Goal: Find contact information: Find contact information

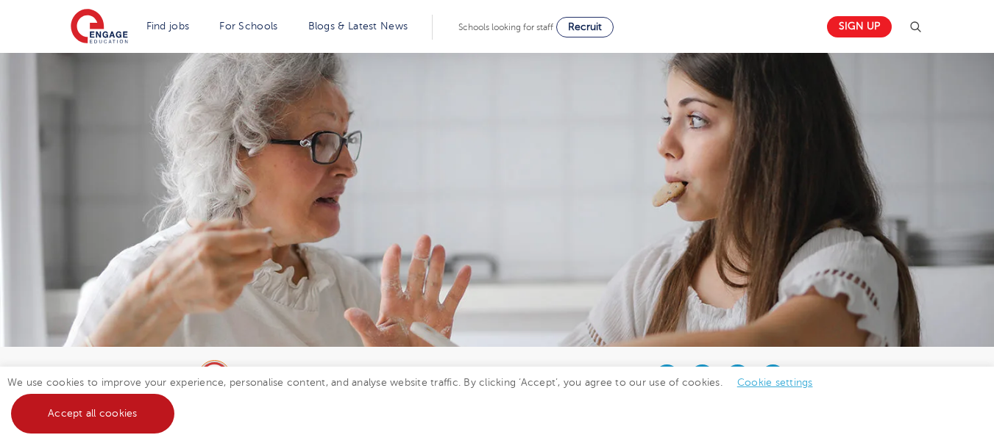
click at [79, 413] on link "Accept all cookies" at bounding box center [92, 414] width 163 height 40
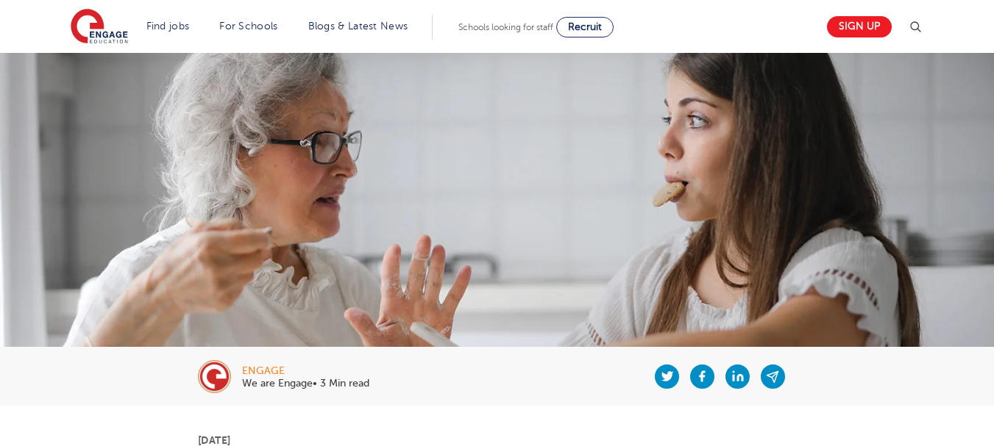
click at [0, 159] on img at bounding box center [497, 278] width 994 height 450
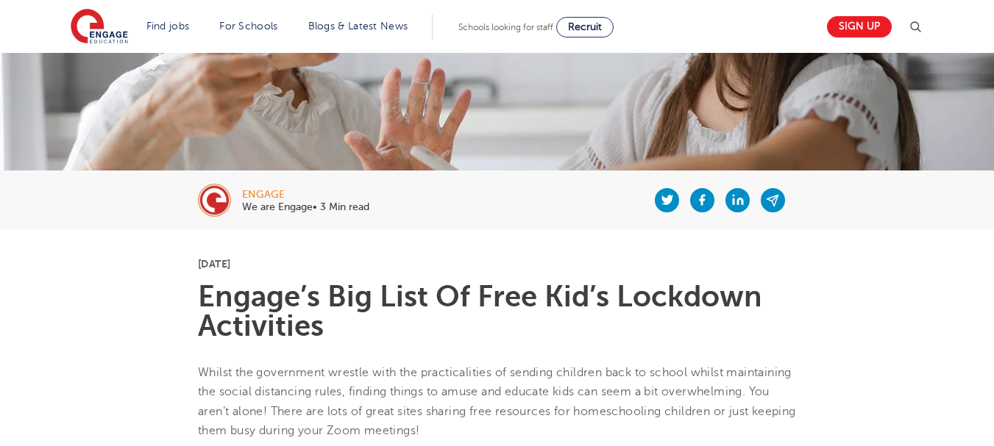
scroll to position [221, 0]
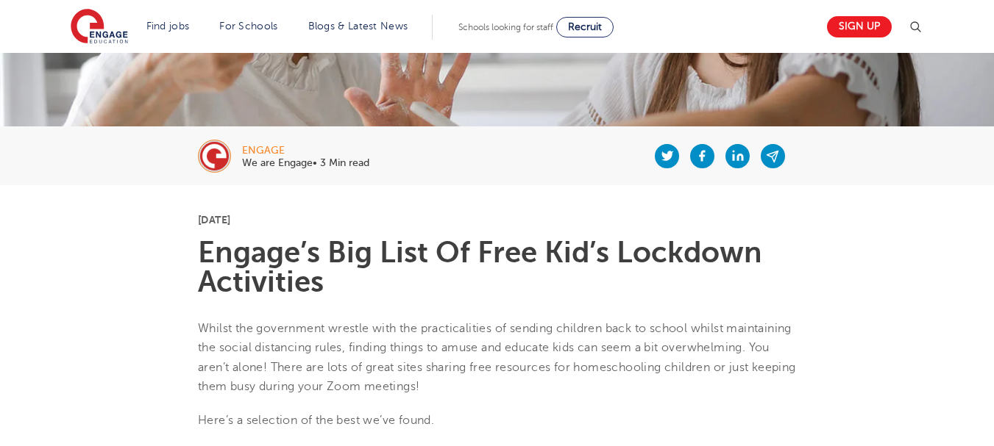
click at [954, 28] on header "Find jobs All vacancies We have one of the UK's largest database. and with hund…" at bounding box center [497, 26] width 994 height 53
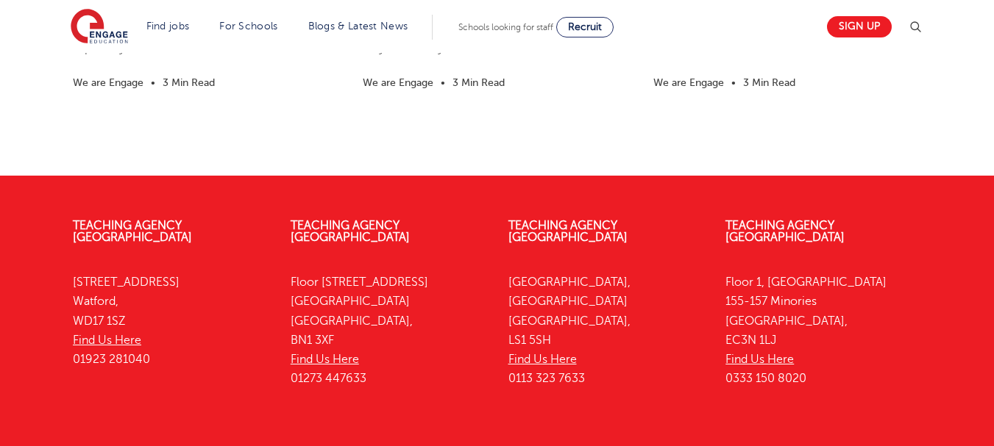
scroll to position [3685, 0]
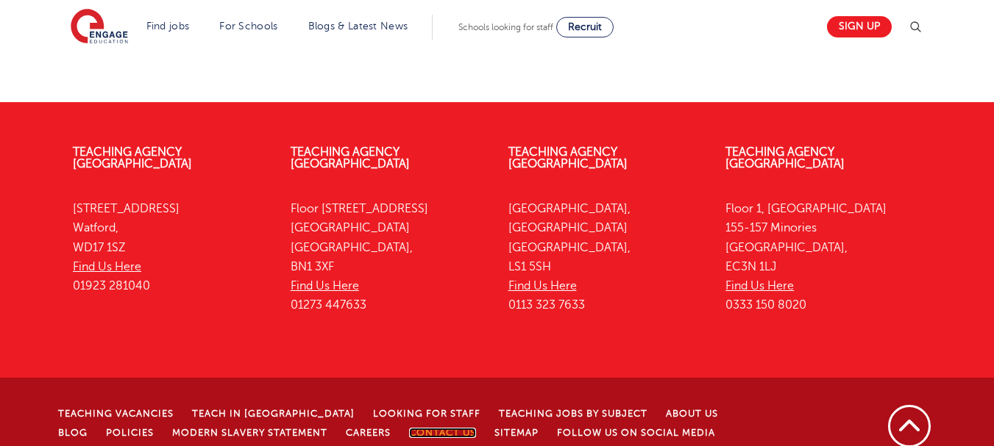
click at [409, 428] on link "Contact Us" at bounding box center [442, 433] width 67 height 10
